Goal: Navigation & Orientation: Find specific page/section

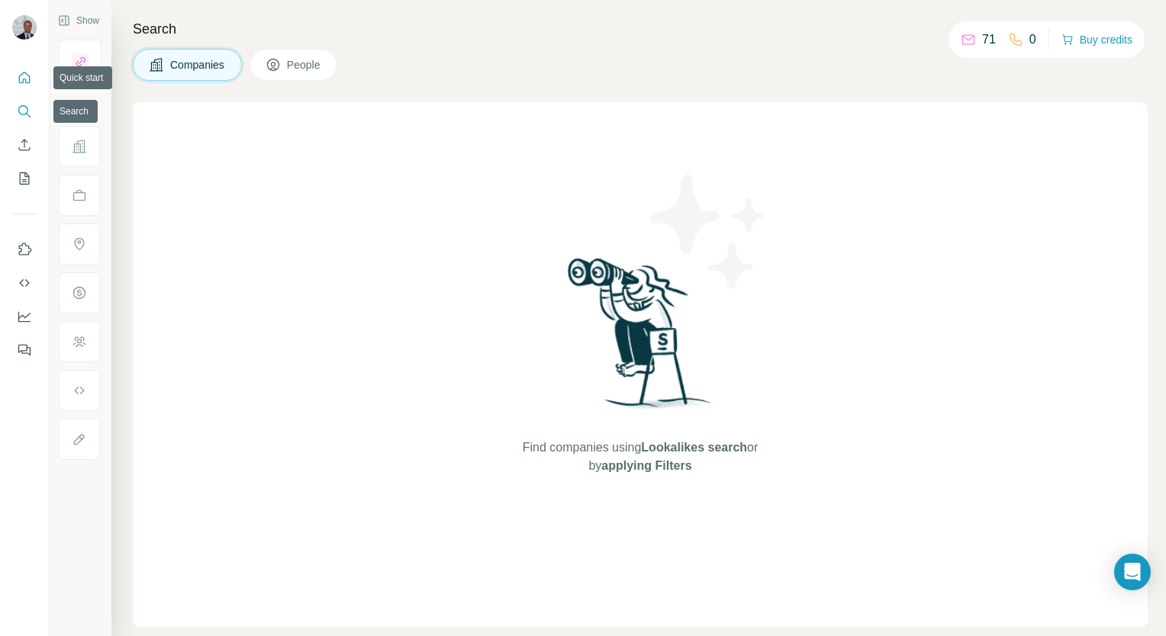
click at [24, 79] on icon "Quick start" at bounding box center [24, 77] width 15 height 15
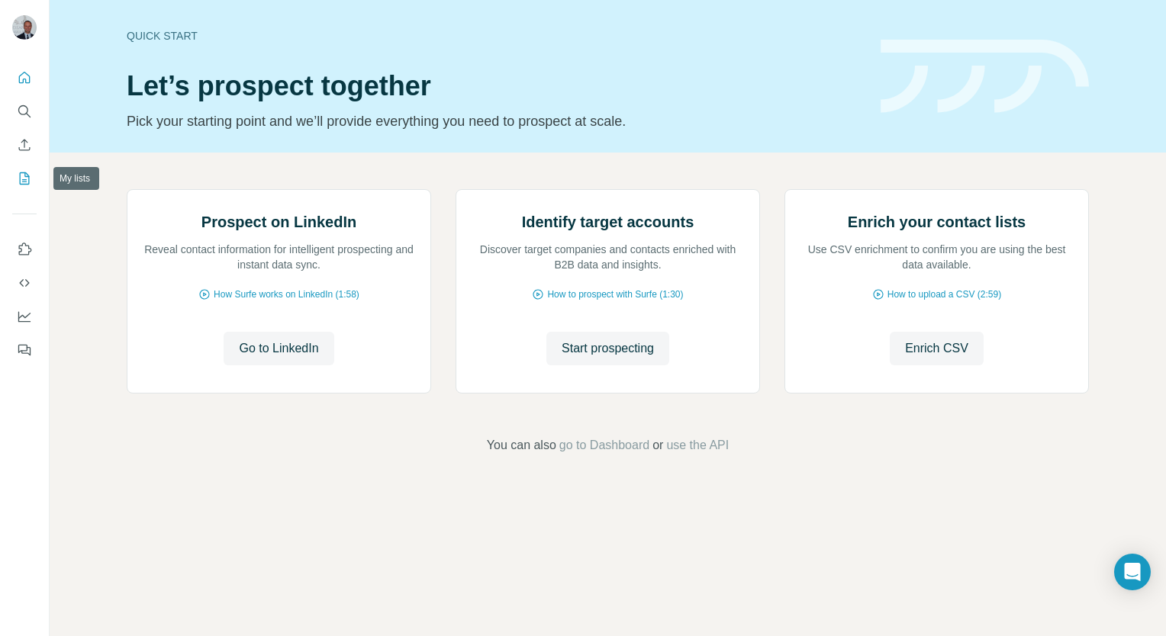
click at [13, 176] on button "My lists" at bounding box center [24, 178] width 24 height 27
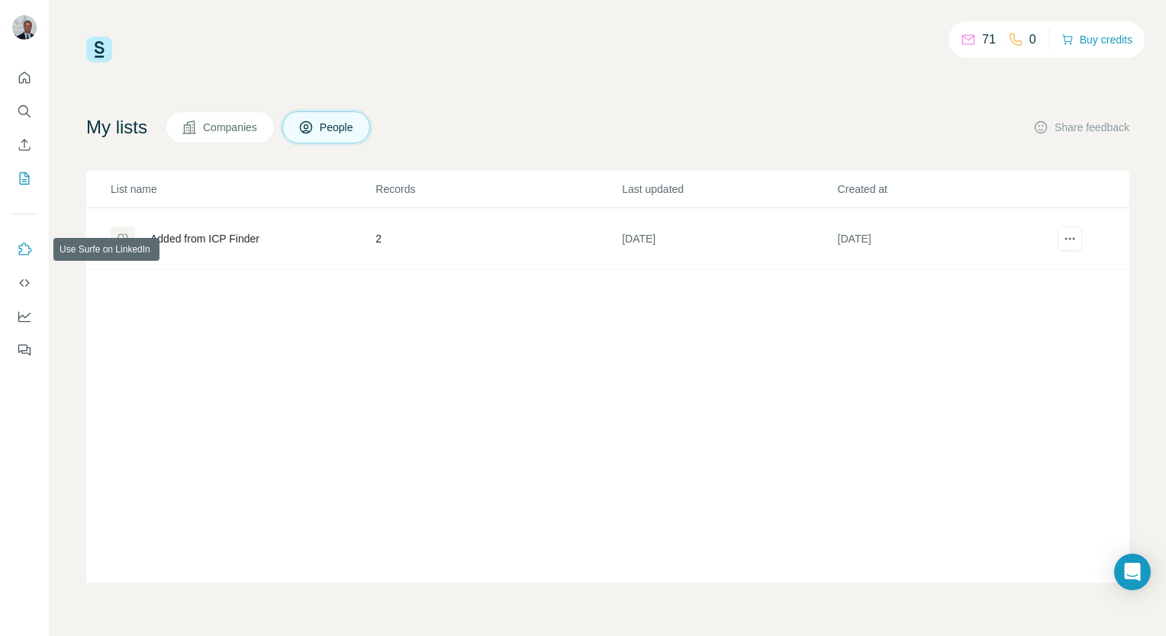
click at [27, 249] on icon "Use Surfe on LinkedIn" at bounding box center [24, 249] width 15 height 15
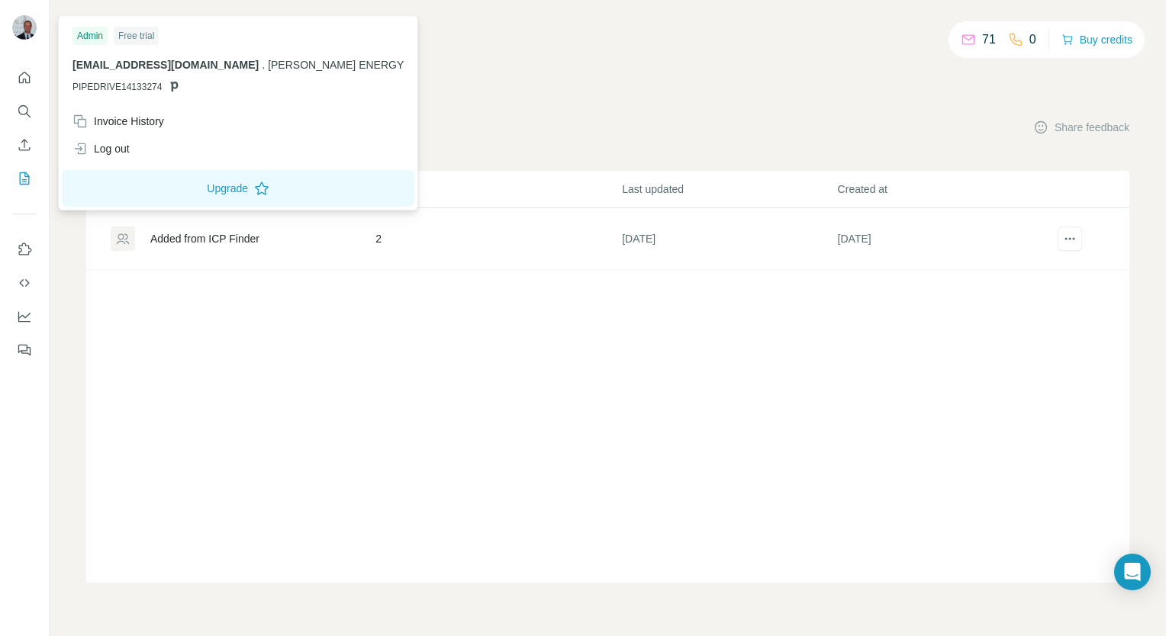
click at [27, 28] on img at bounding box center [24, 27] width 24 height 24
click at [29, 78] on icon "Quick start" at bounding box center [24, 77] width 11 height 11
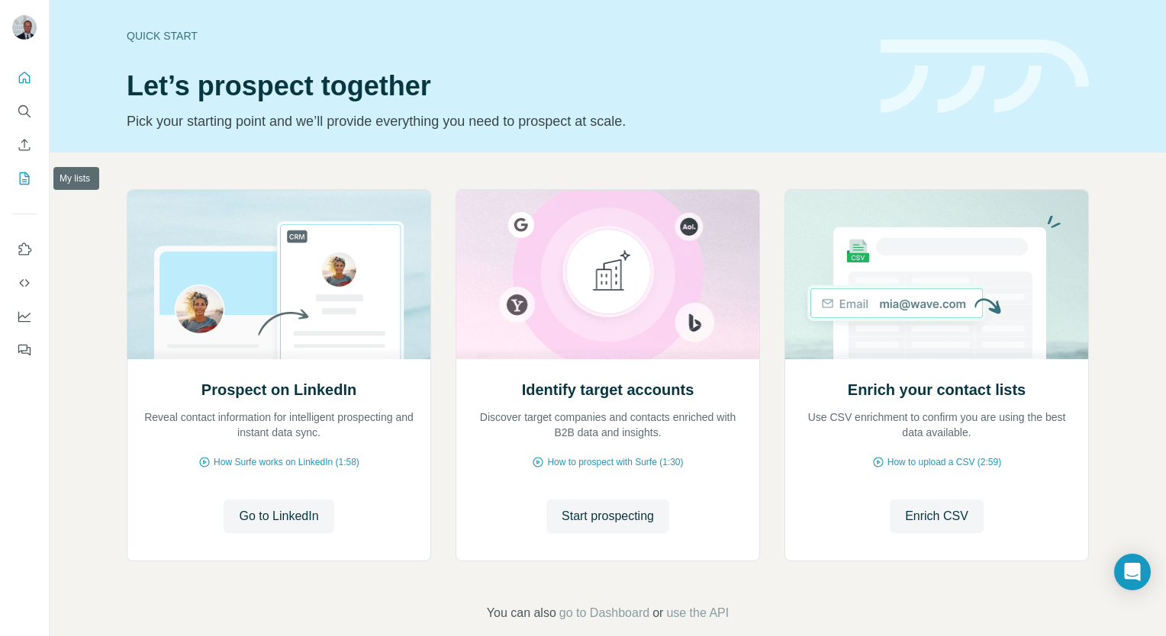
click at [31, 175] on icon "My lists" at bounding box center [24, 178] width 15 height 15
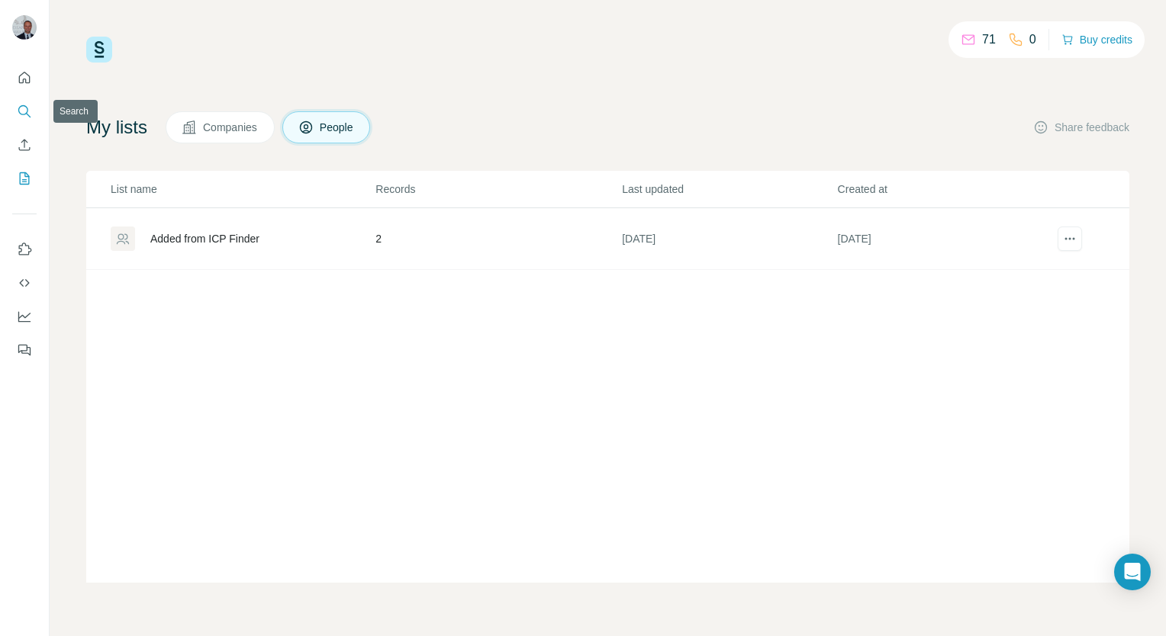
click at [18, 110] on icon "Search" at bounding box center [23, 110] width 10 height 10
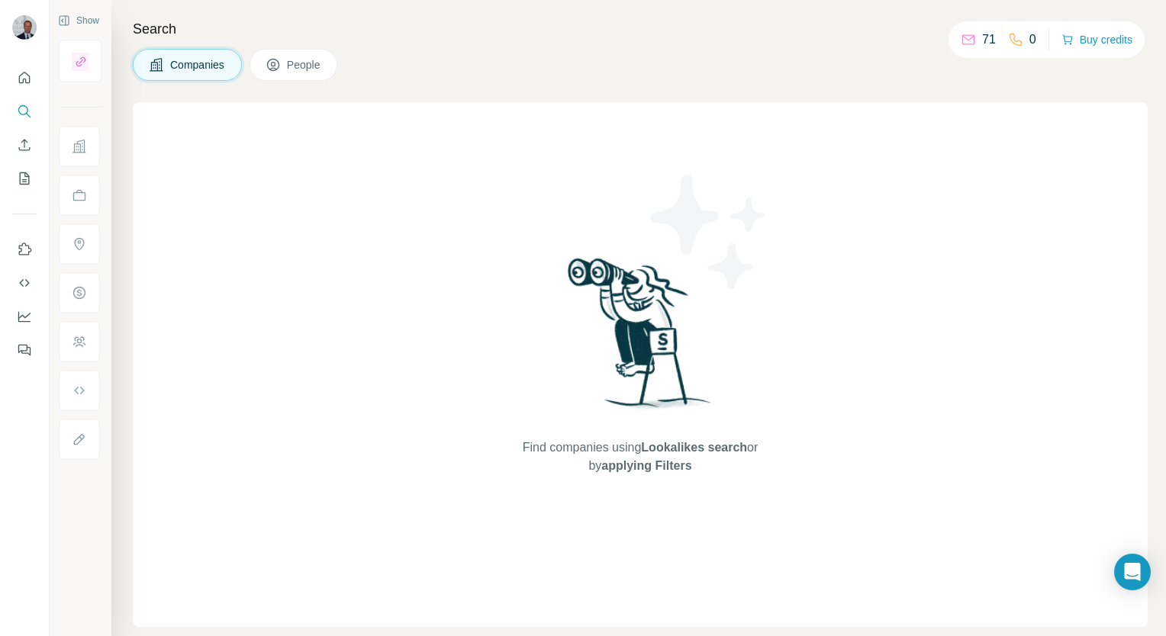
click at [310, 58] on span "People" at bounding box center [304, 64] width 35 height 15
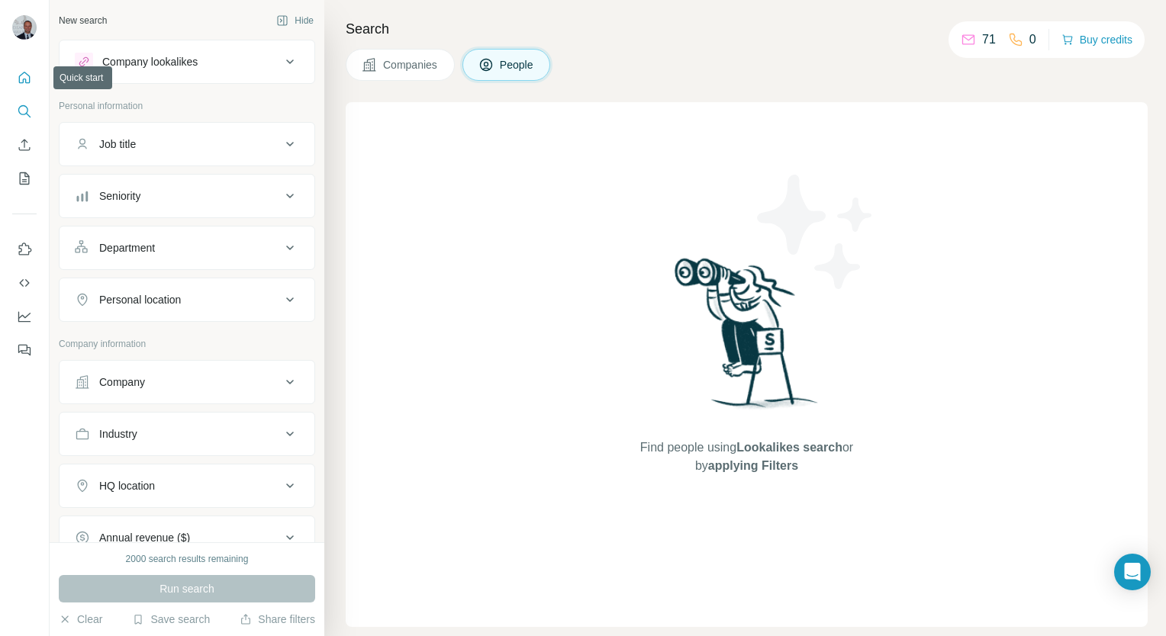
click at [21, 80] on icon "Quick start" at bounding box center [24, 77] width 15 height 15
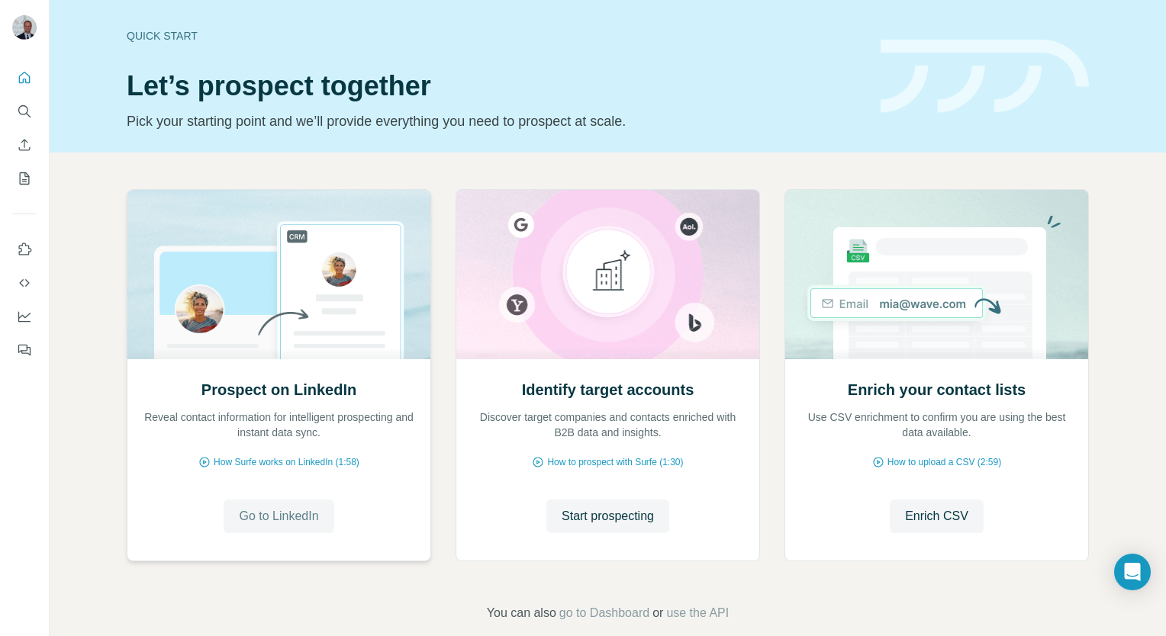
click at [284, 516] on span "Go to LinkedIn" at bounding box center [278, 516] width 79 height 18
